Goal: Answer question/provide support: Share knowledge or assist other users

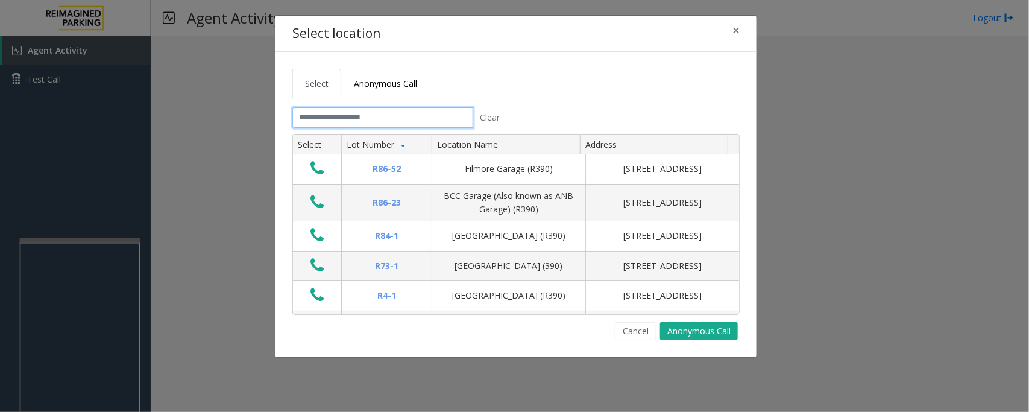
click at [360, 127] on input "text" at bounding box center [382, 117] width 181 height 21
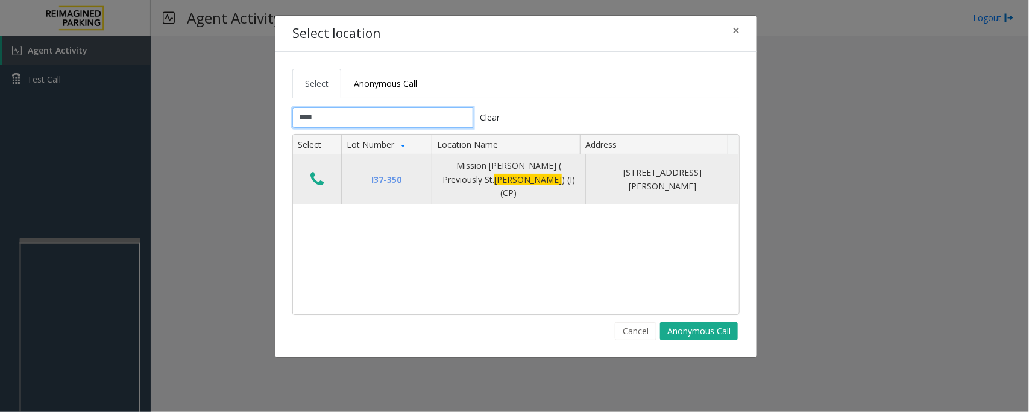
type input "****"
click at [309, 171] on button "Data table" at bounding box center [317, 179] width 21 height 19
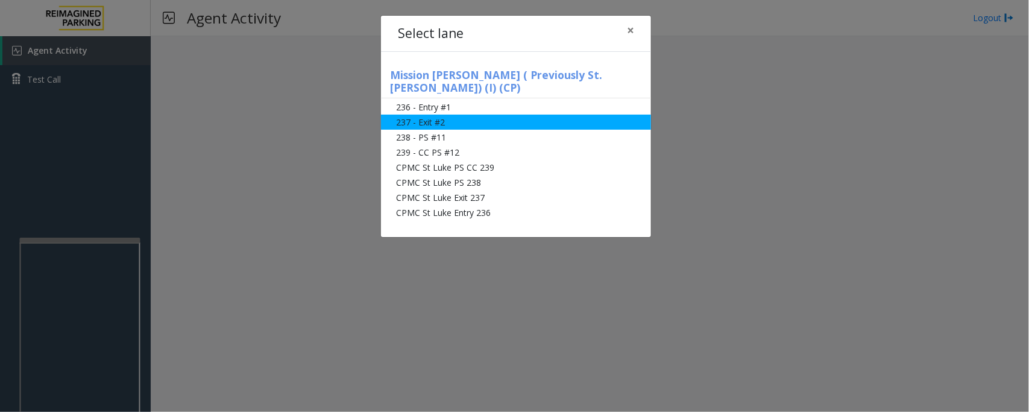
click at [500, 115] on li "237 - Exit #2" at bounding box center [516, 122] width 270 height 15
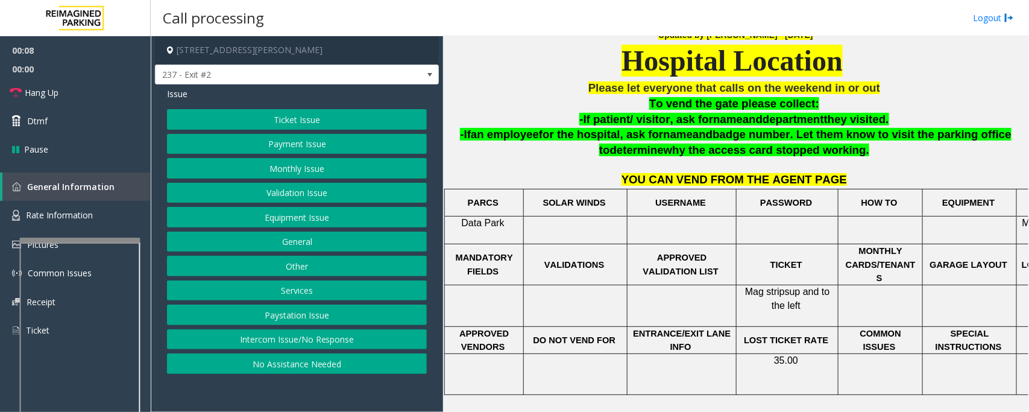
scroll to position [359, 0]
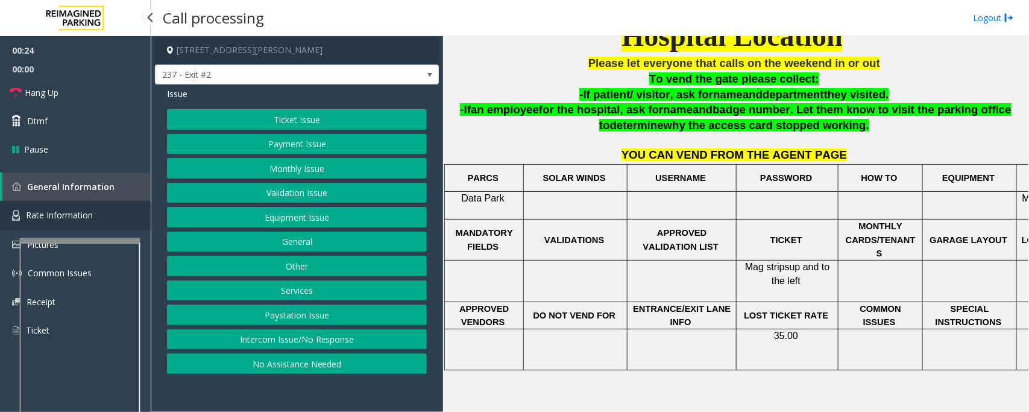
click at [88, 207] on link "Rate Information" at bounding box center [75, 216] width 151 height 30
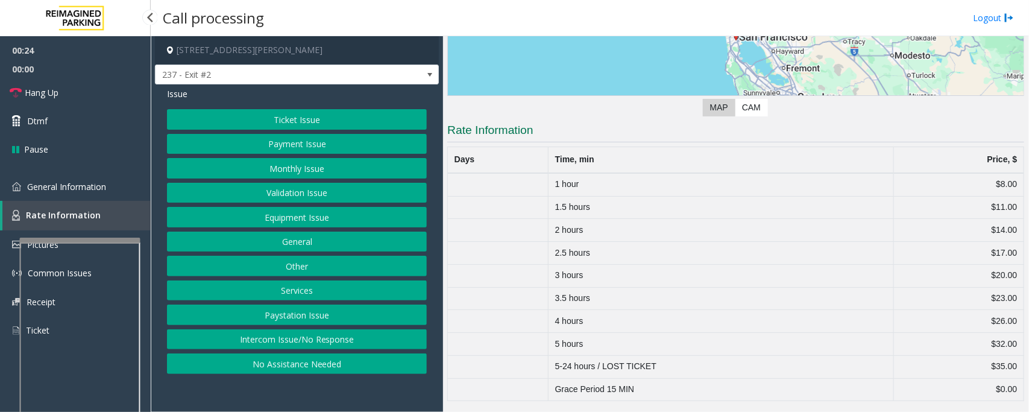
scroll to position [193, 0]
click at [110, 193] on link "General Information" at bounding box center [75, 186] width 151 height 28
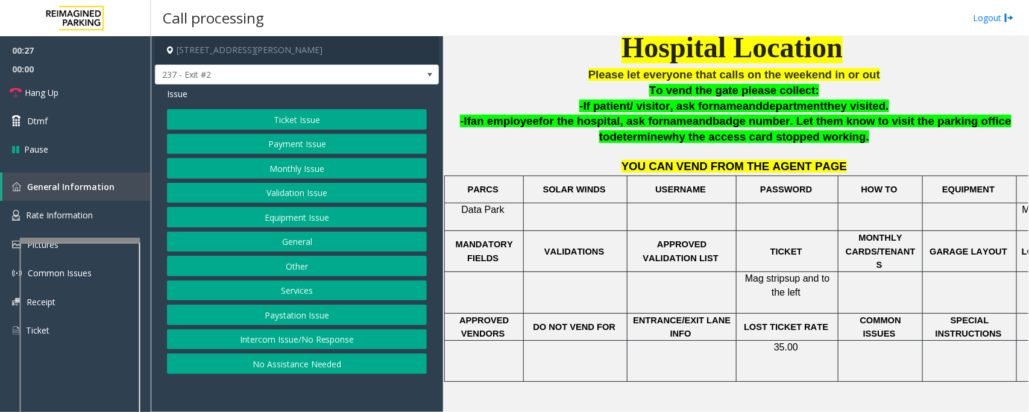
scroll to position [359, 0]
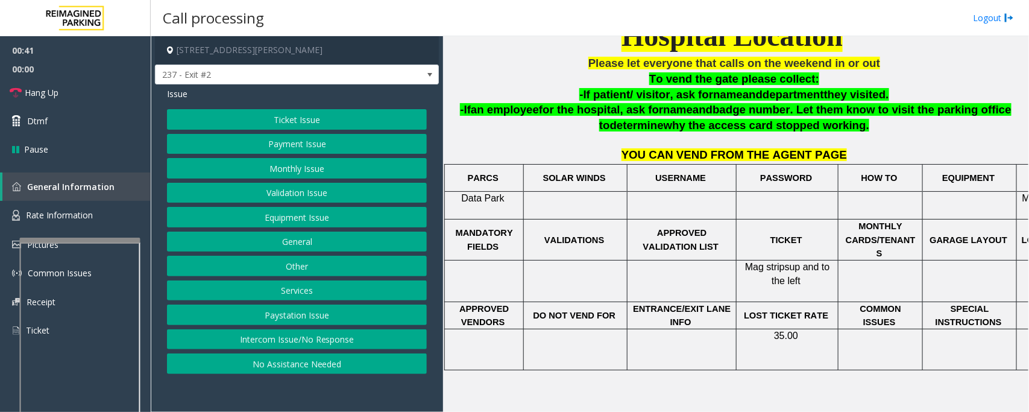
click at [300, 294] on button "Services" at bounding box center [297, 290] width 260 height 21
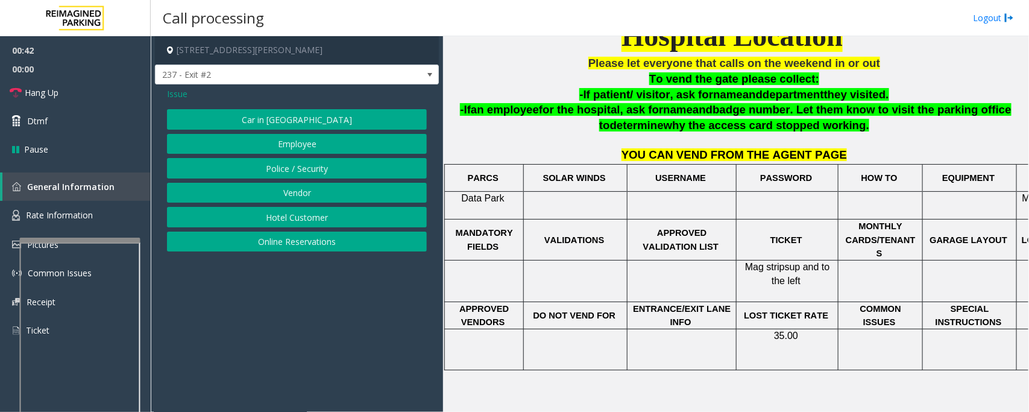
click at [320, 195] on button "Vendor" at bounding box center [297, 193] width 260 height 21
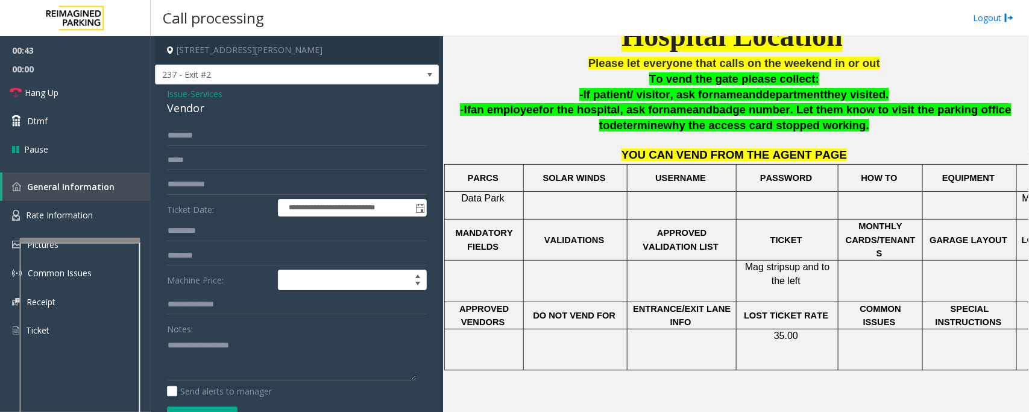
click at [199, 101] on div "Vendor" at bounding box center [297, 108] width 260 height 16
copy div "Vendor"
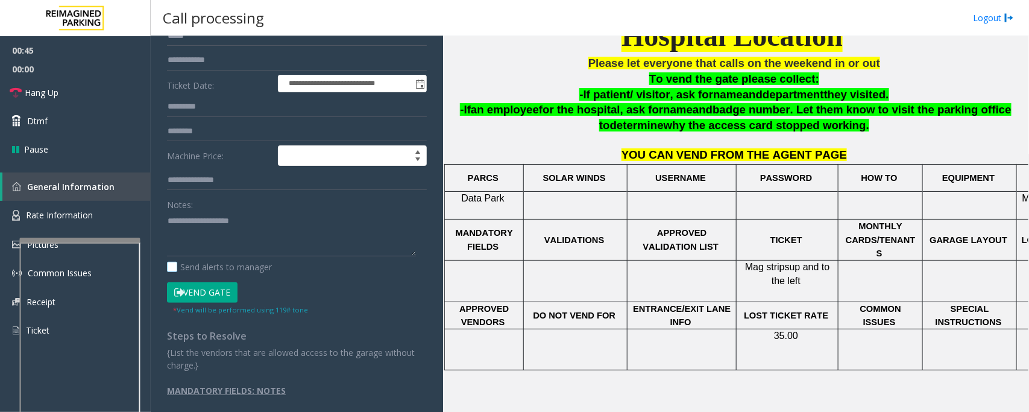
scroll to position [134, 0]
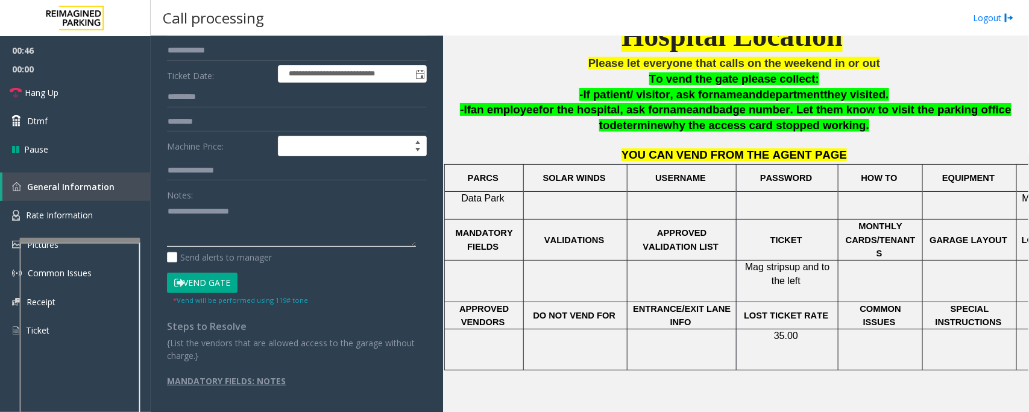
click at [280, 235] on textarea at bounding box center [291, 223] width 249 height 45
paste textarea "******"
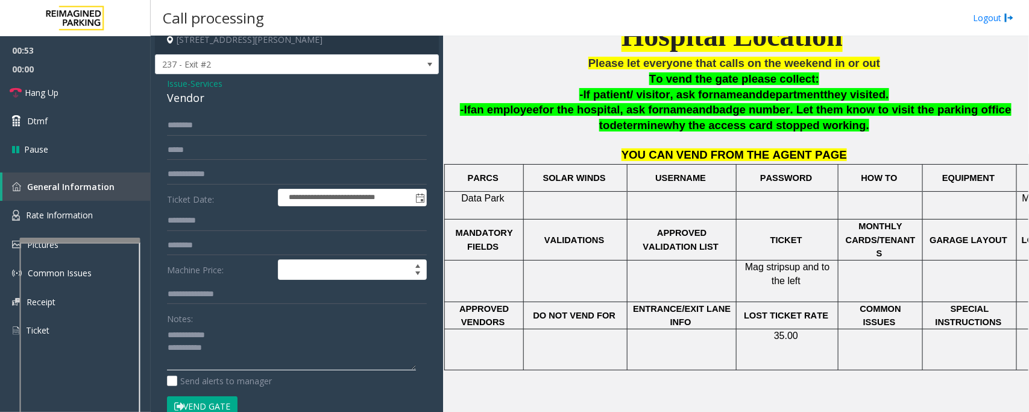
scroll to position [0, 0]
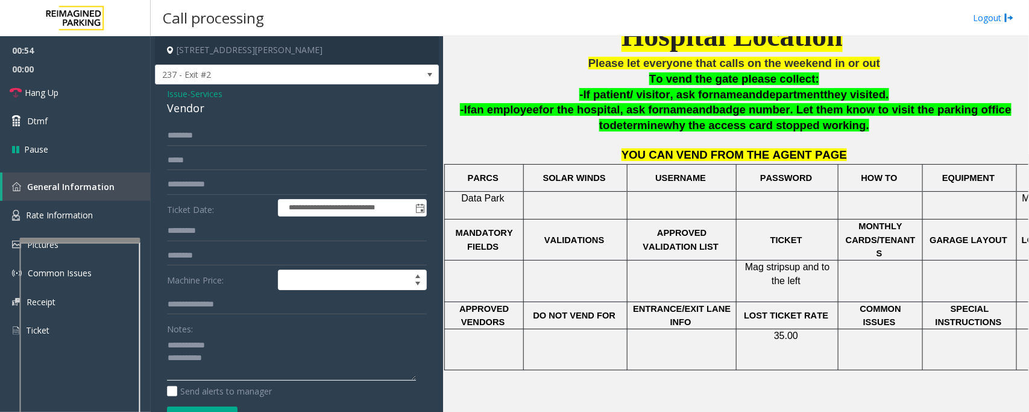
type textarea "**********"
click at [249, 125] on div "**********" at bounding box center [297, 314] width 284 height 461
click at [243, 134] on input "text" at bounding box center [297, 135] width 260 height 21
type input "*****"
click at [247, 260] on input "text" at bounding box center [297, 255] width 260 height 21
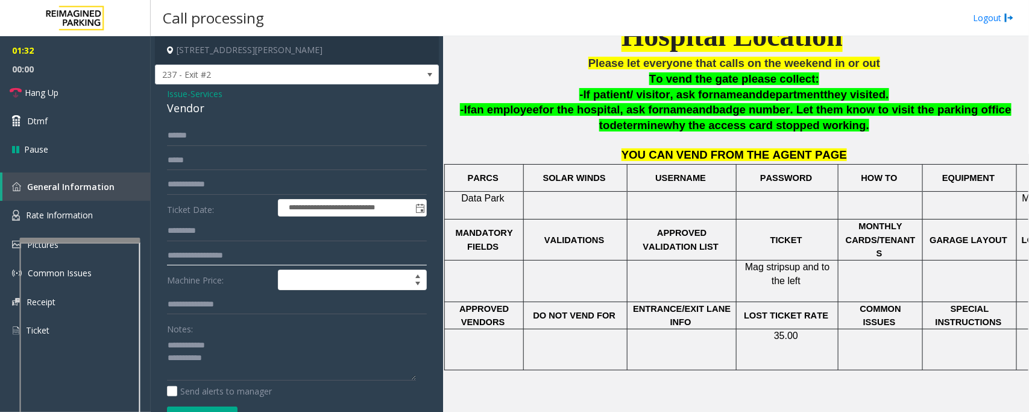
scroll to position [58, 0]
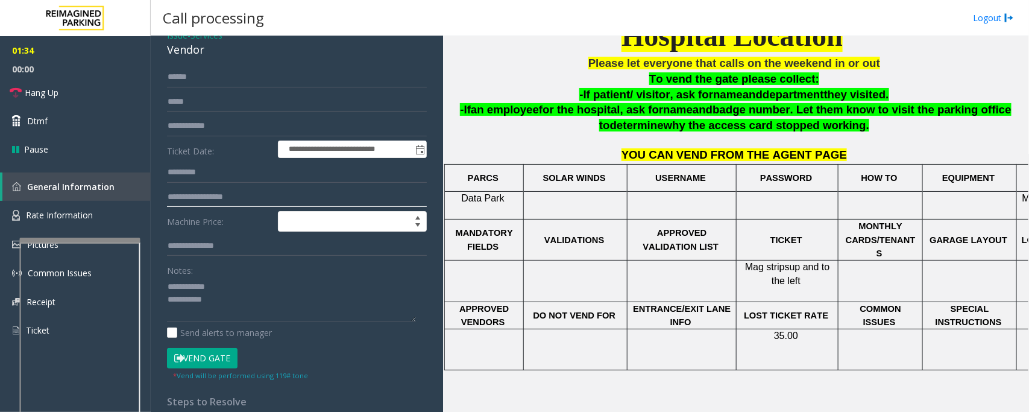
type input "**********"
click at [222, 358] on button "Vend Gate" at bounding box center [202, 358] width 71 height 21
click at [276, 305] on textarea at bounding box center [291, 299] width 249 height 45
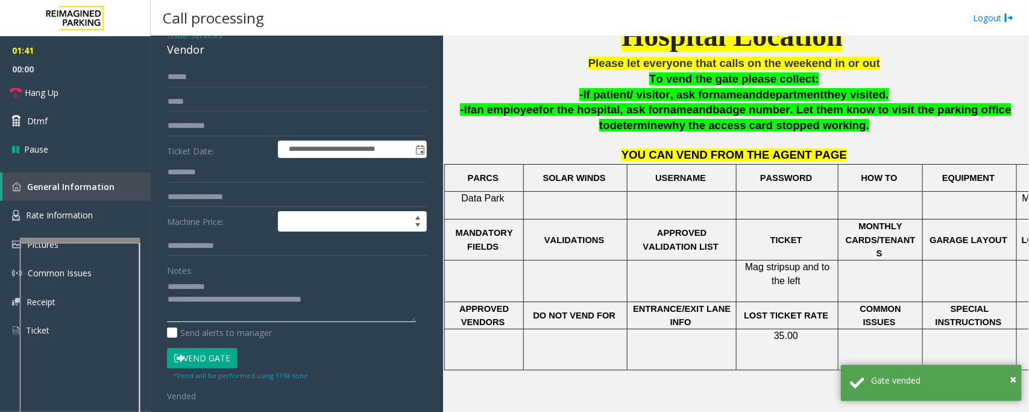
click at [374, 295] on textarea at bounding box center [291, 299] width 249 height 45
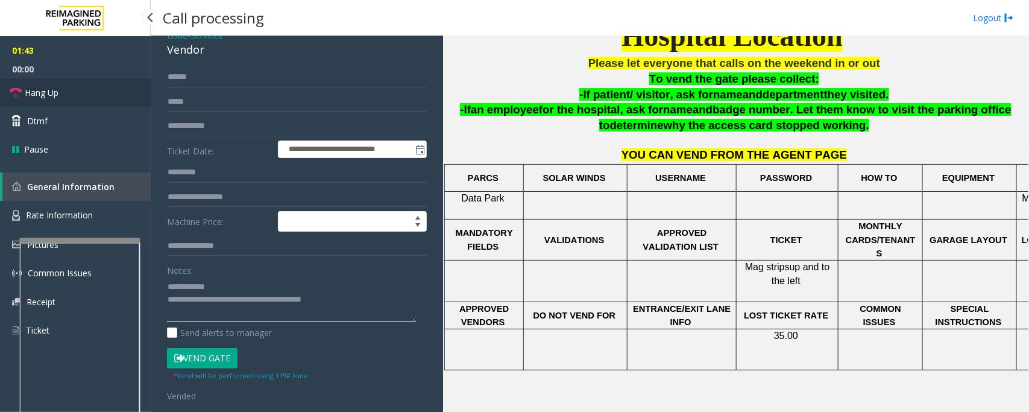
type textarea "**********"
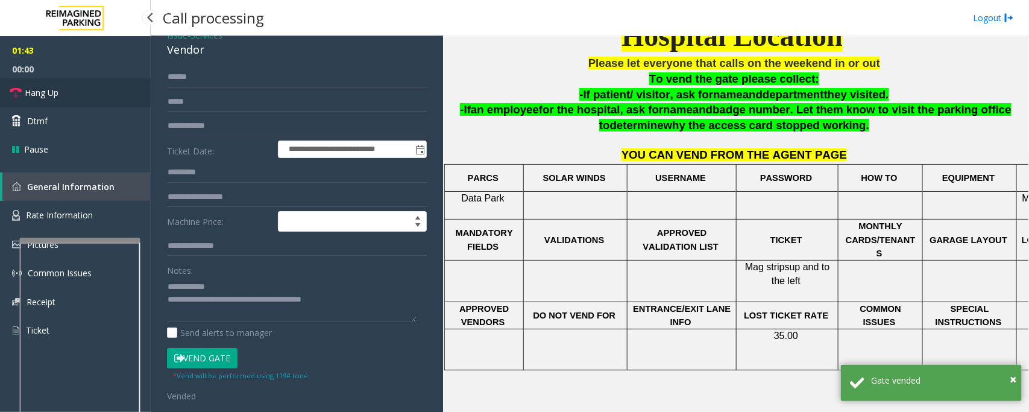
click at [65, 97] on link "Hang Up" at bounding box center [75, 92] width 151 height 28
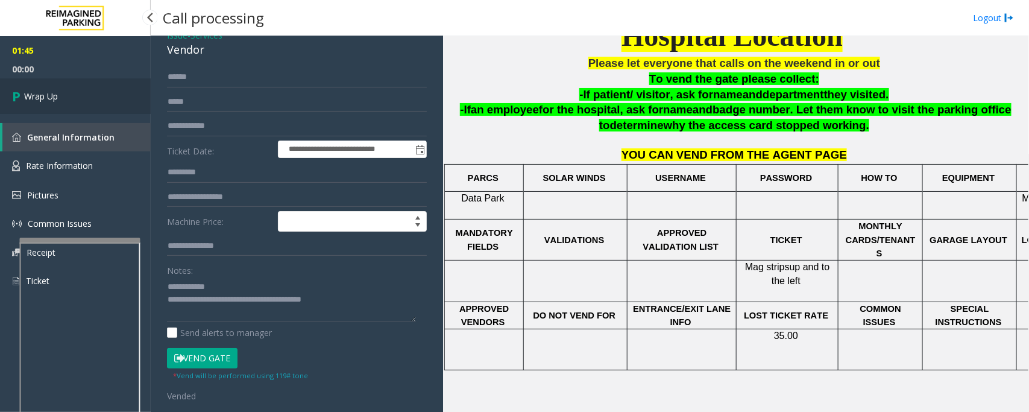
click at [51, 87] on link "Wrap Up" at bounding box center [75, 96] width 151 height 36
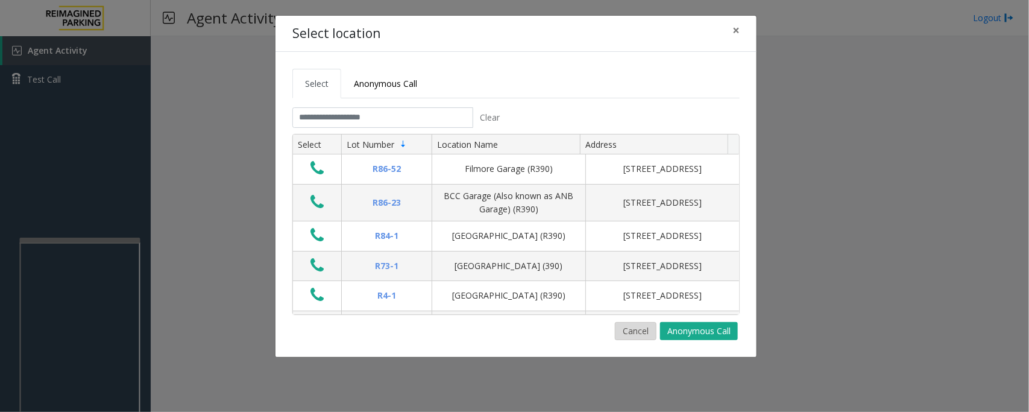
click at [630, 333] on button "Cancel" at bounding box center [636, 331] width 42 height 18
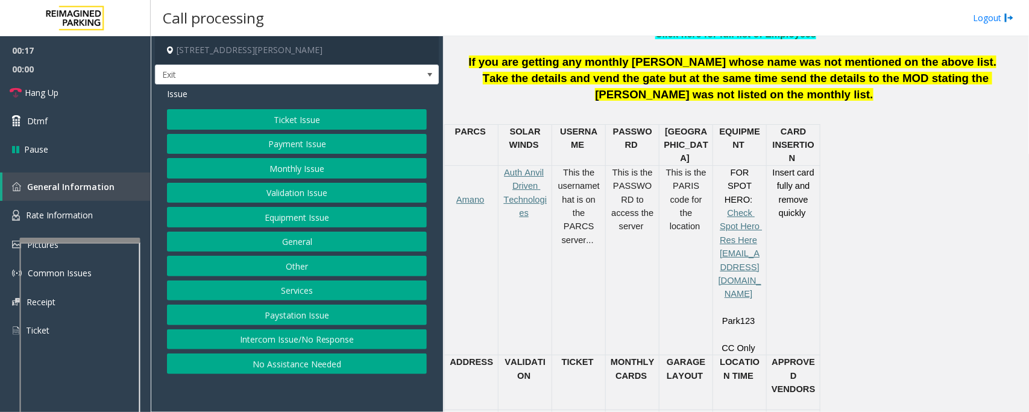
scroll to position [452, 0]
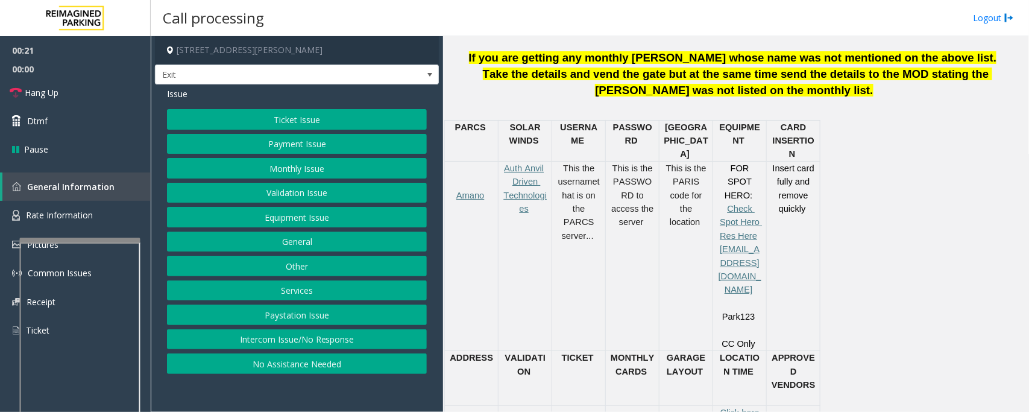
click at [380, 118] on button "Ticket Issue" at bounding box center [297, 119] width 260 height 21
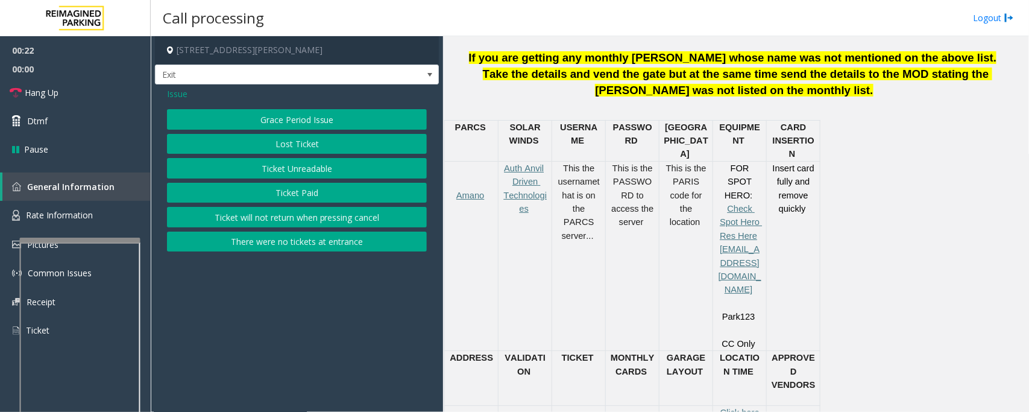
click at [389, 166] on button "Ticket Unreadable" at bounding box center [297, 168] width 260 height 21
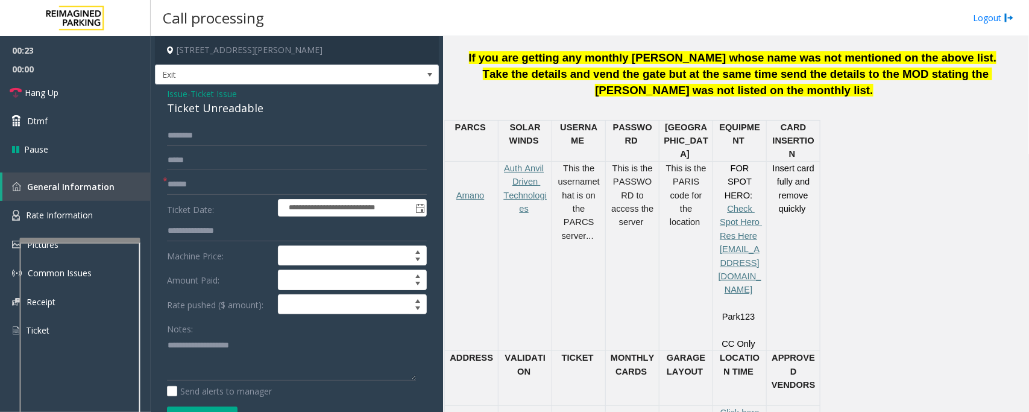
click at [215, 106] on div "Ticket Unreadable" at bounding box center [297, 108] width 260 height 16
copy div "Ticket Unreadable"
click at [309, 362] on textarea at bounding box center [291, 357] width 249 height 45
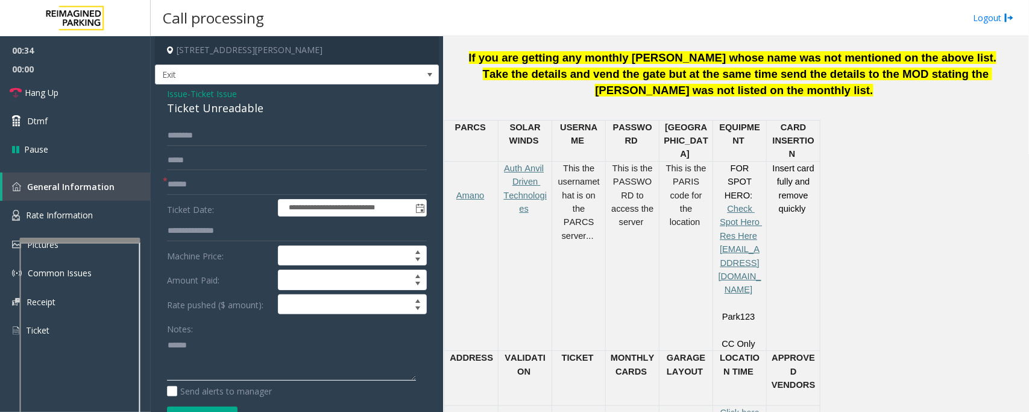
paste textarea "**********"
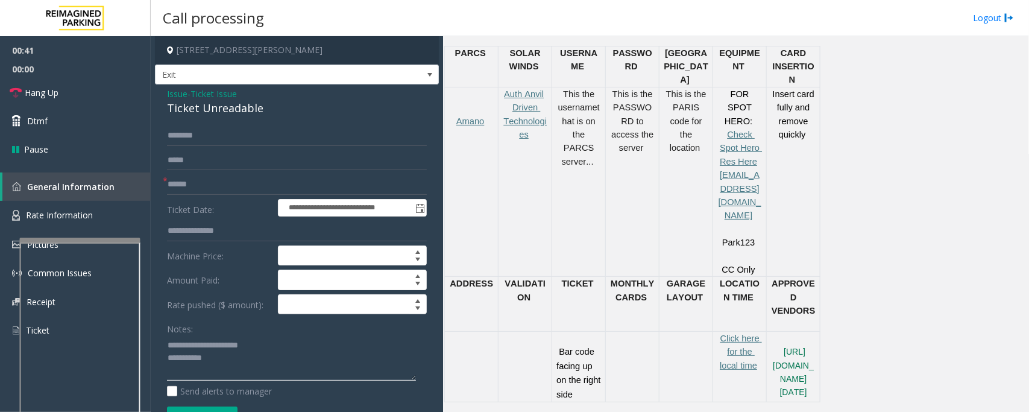
scroll to position [528, 0]
click at [306, 368] on textarea at bounding box center [291, 357] width 249 height 45
click at [347, 367] on textarea at bounding box center [291, 357] width 249 height 45
click at [363, 361] on textarea at bounding box center [291, 357] width 249 height 45
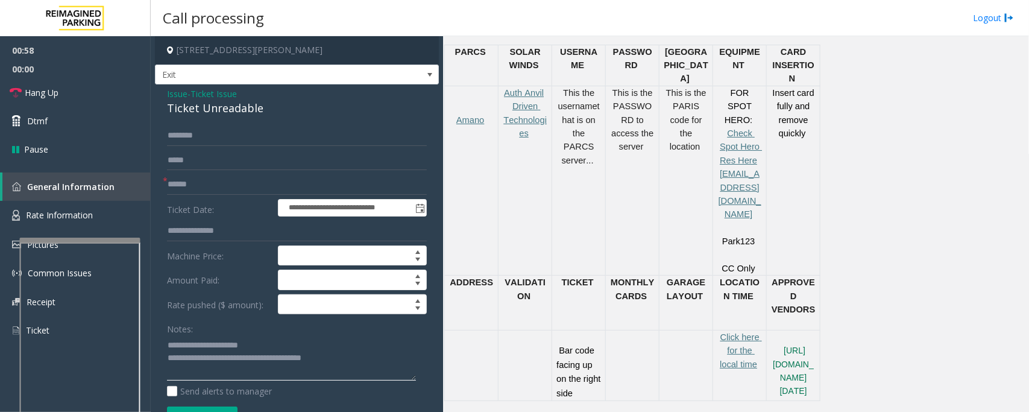
type textarea "**********"
click at [233, 193] on input "text" at bounding box center [297, 184] width 260 height 21
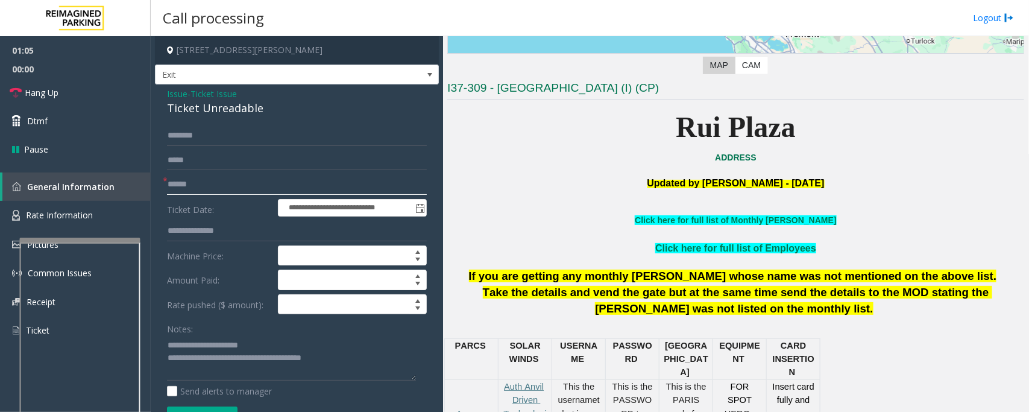
scroll to position [226, 0]
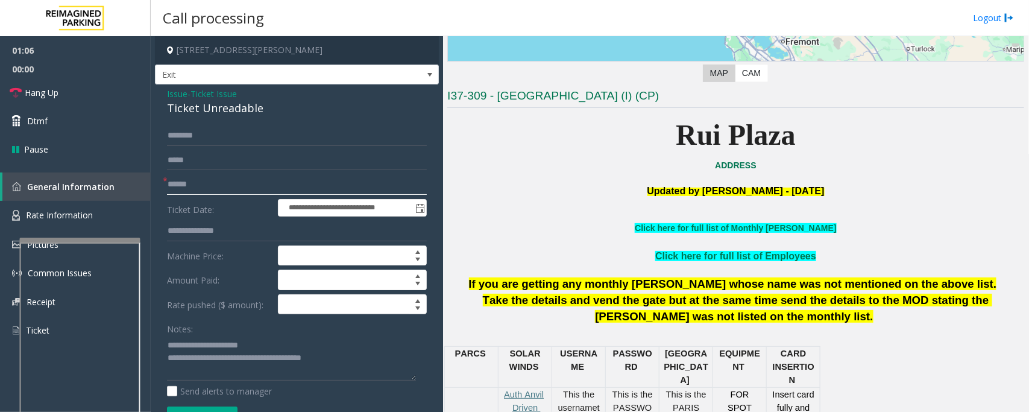
click at [231, 192] on input "text" at bounding box center [297, 184] width 260 height 21
type input "*"
type input "*******"
click at [342, 128] on input "text" at bounding box center [297, 135] width 260 height 21
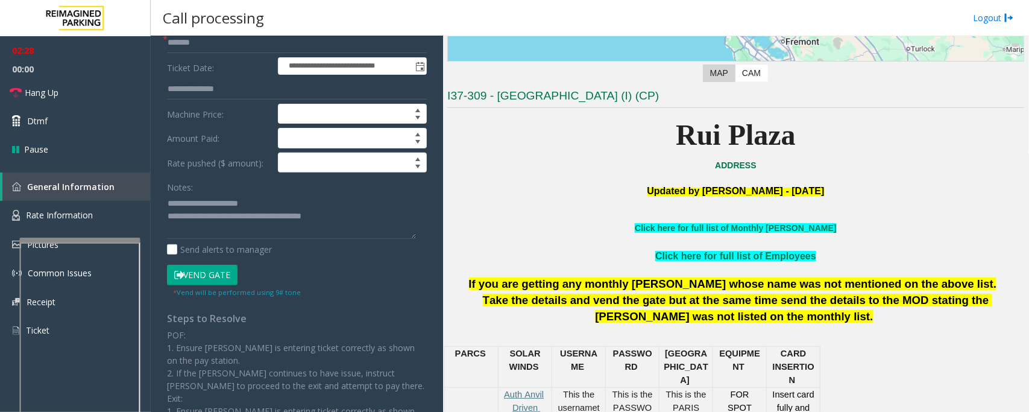
scroll to position [151, 0]
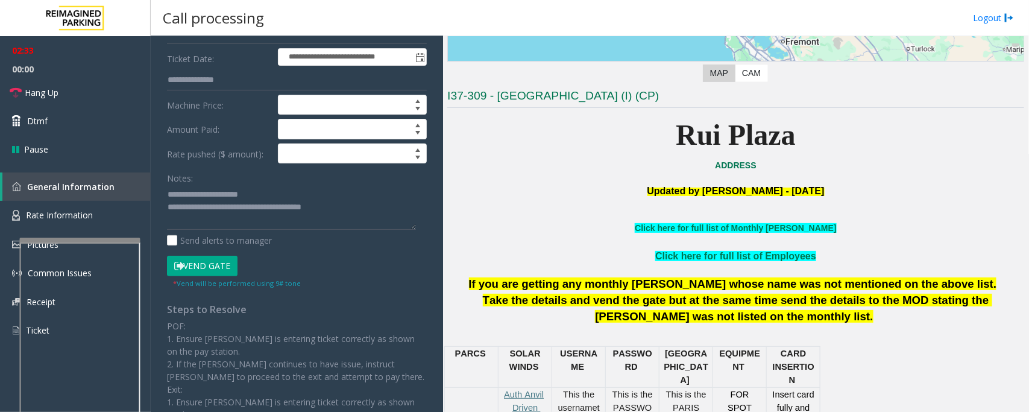
type input "******"
click at [227, 265] on button "Vend Gate" at bounding box center [202, 266] width 71 height 21
click at [355, 203] on textarea at bounding box center [291, 207] width 249 height 45
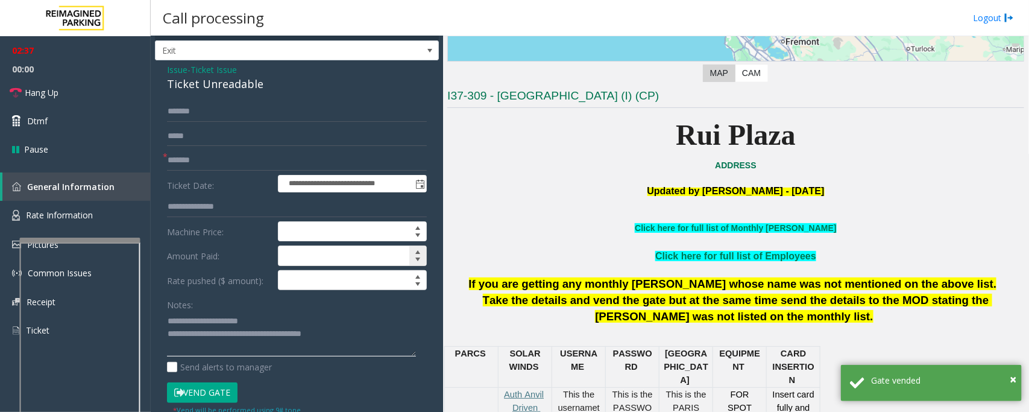
scroll to position [0, 0]
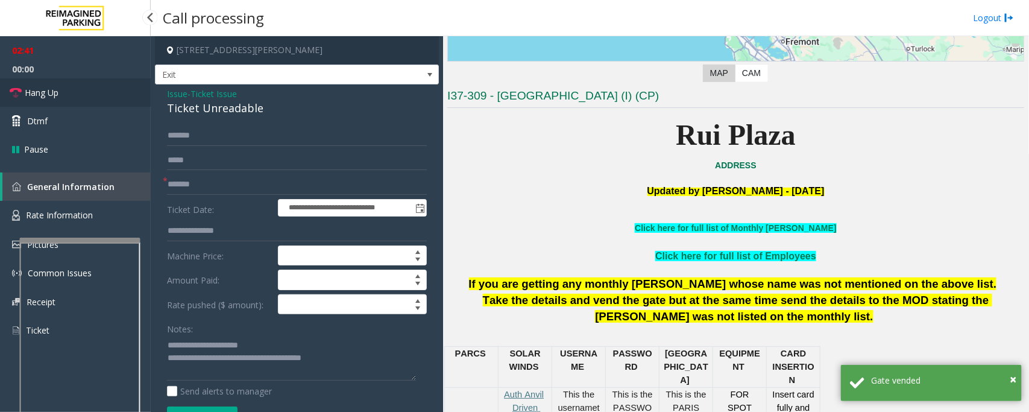
click at [55, 89] on span "Hang Up" at bounding box center [42, 92] width 34 height 13
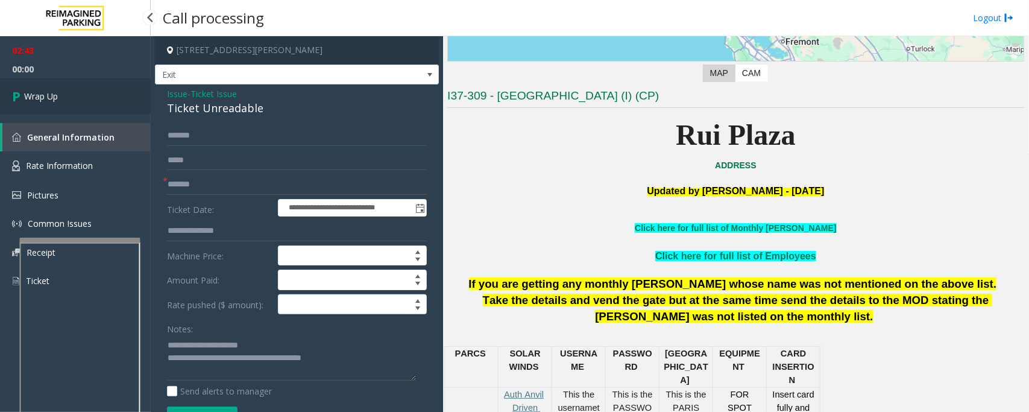
click at [40, 91] on span "Wrap Up" at bounding box center [41, 96] width 34 height 13
